Goal: Navigation & Orientation: Find specific page/section

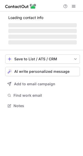
scroll to position [100, 83]
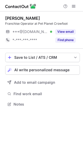
scroll to position [100, 83]
